Goal: Information Seeking & Learning: Learn about a topic

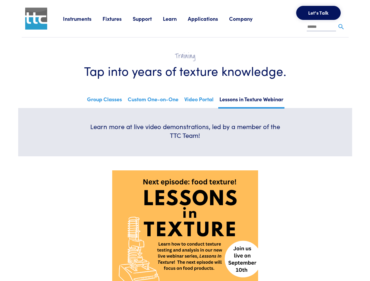
click at [185, 140] on div "Learn more at live video demonstrations, led by a member of the TTC Team!" at bounding box center [185, 132] width 204 height 20
click at [83, 18] on link "Instruments" at bounding box center [83, 18] width 40 height 7
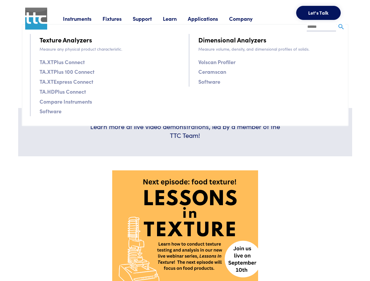
click at [118, 18] on link "Fixtures" at bounding box center [117, 18] width 30 height 7
click at [149, 18] on link "Support" at bounding box center [148, 18] width 30 height 7
click at [177, 18] on link "Learn" at bounding box center [175, 18] width 25 height 7
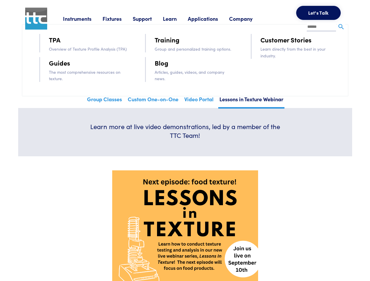
click at [210, 18] on link "Applications" at bounding box center [208, 18] width 41 height 7
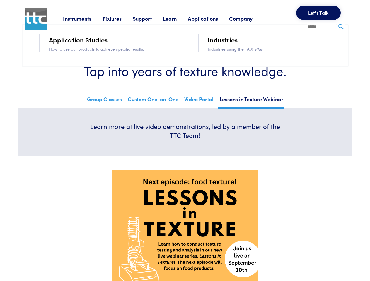
click at [248, 18] on link "Company" at bounding box center [246, 18] width 35 height 7
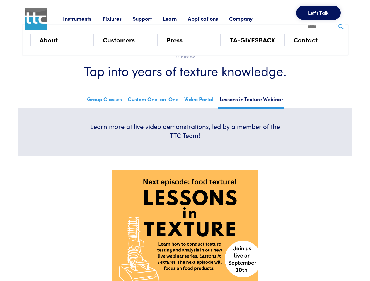
click at [318, 13] on button "Let's Talk" at bounding box center [318, 13] width 44 height 14
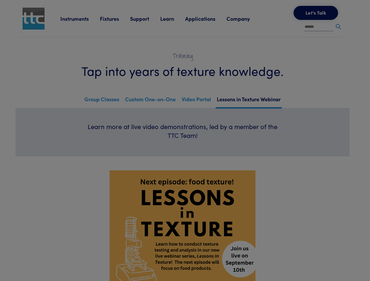
click at [0, 0] on div "**********" at bounding box center [0, 0] width 0 height 0
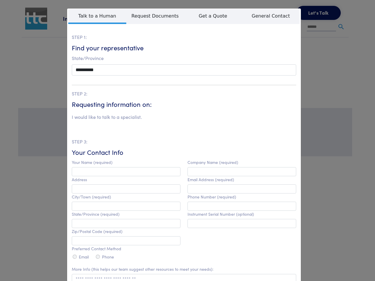
click at [181, 281] on html "Instruments Texture Analyzers Measure any physical product characteristic. TA.X…" at bounding box center [187, 273] width 375 height 547
